Goal: Information Seeking & Learning: Learn about a topic

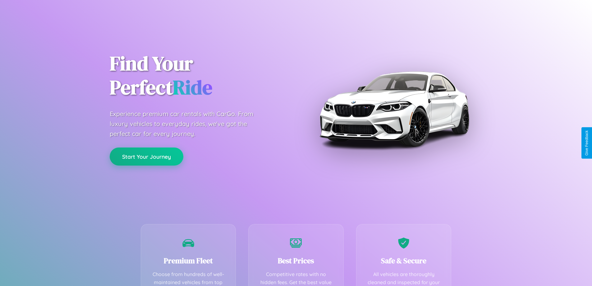
click at [146, 156] on button "Start Your Journey" at bounding box center [147, 156] width 74 height 18
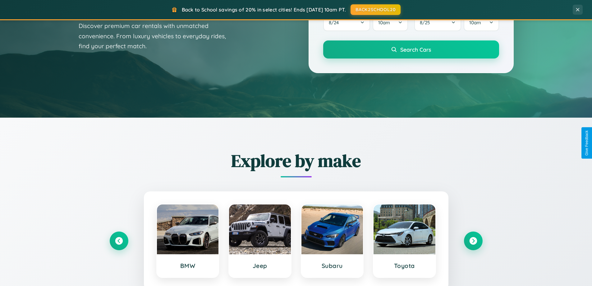
scroll to position [1197, 0]
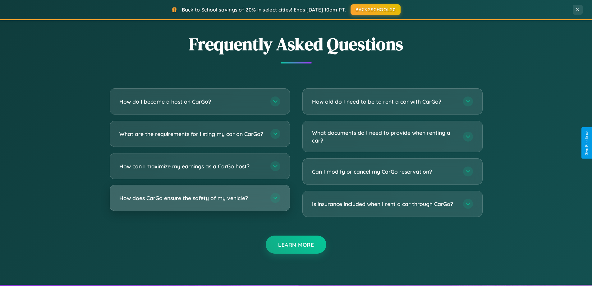
click at [200, 202] on h3 "How does CarGo ensure the safety of my vehicle?" at bounding box center [191, 198] width 145 height 8
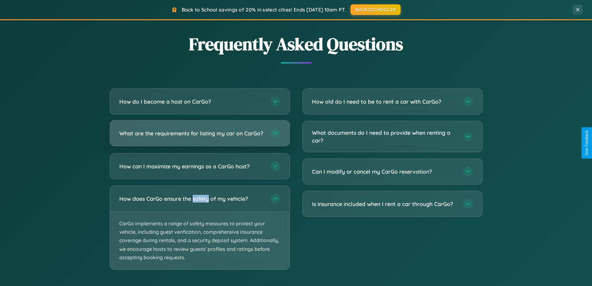
click at [200, 136] on h3 "What are the requirements for listing my car on CarGo?" at bounding box center [191, 133] width 145 height 8
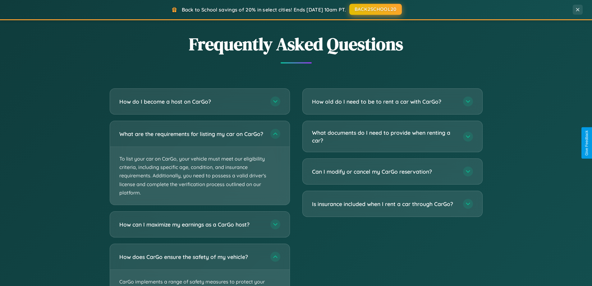
click at [375, 9] on button "BACK2SCHOOL20" at bounding box center [375, 9] width 53 height 11
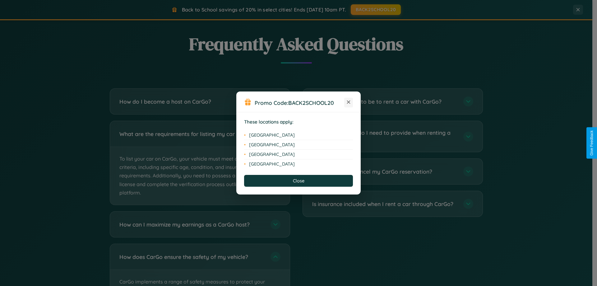
click at [349, 102] on icon at bounding box center [348, 101] width 3 height 3
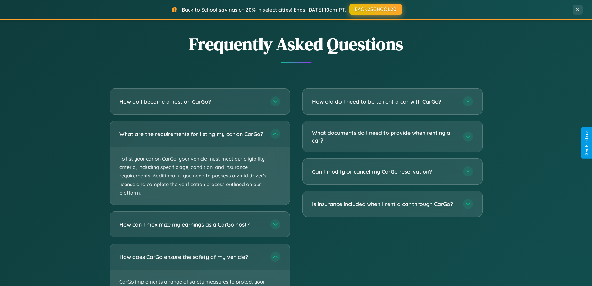
click at [375, 9] on button "BACK2SCHOOL20" at bounding box center [375, 9] width 53 height 11
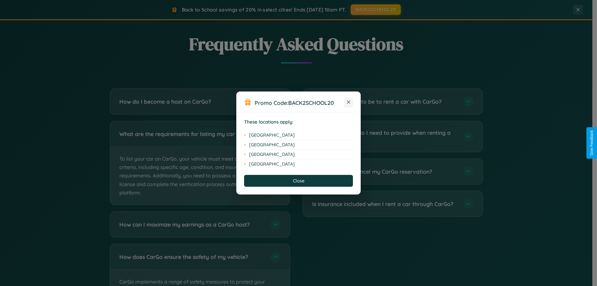
click at [349, 102] on icon at bounding box center [348, 101] width 3 height 3
